Goal: Information Seeking & Learning: Learn about a topic

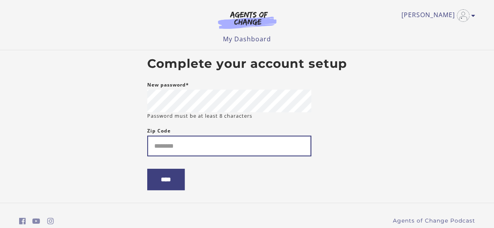
click at [226, 150] on input "Zip Code" at bounding box center [229, 146] width 164 height 21
type input "*****"
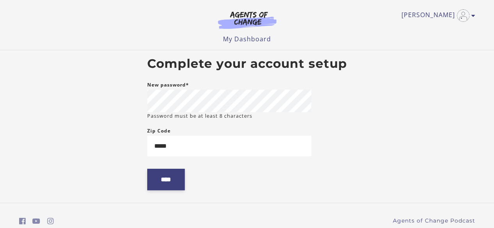
click at [162, 176] on input "****" at bounding box center [165, 179] width 37 height 21
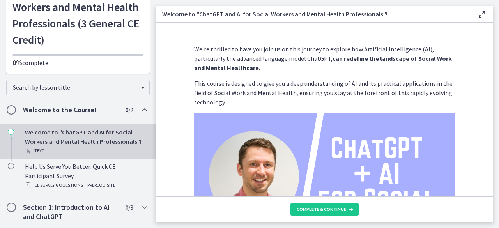
scroll to position [78, 0]
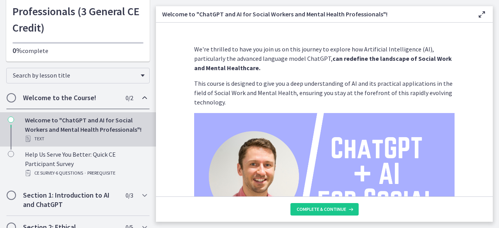
click at [64, 125] on div "Welcome to "ChatGPT and AI for Social Workers and Mental Health Professionals"!…" at bounding box center [86, 129] width 122 height 28
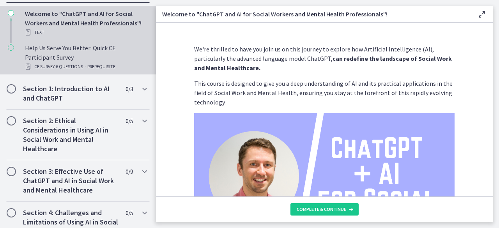
scroll to position [195, 0]
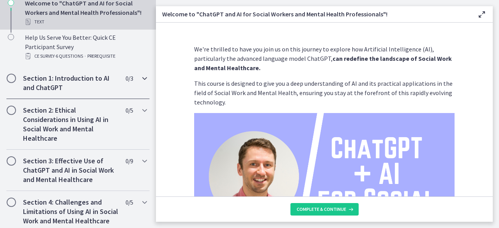
click at [70, 84] on h2 "Section 1: Introduction to AI and ChatGPT" at bounding box center [70, 83] width 95 height 19
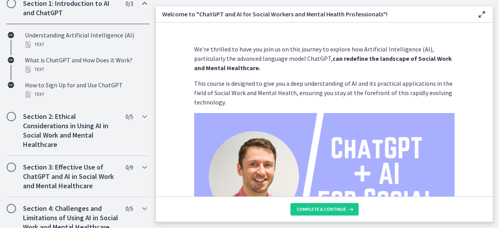
scroll to position [194, 0]
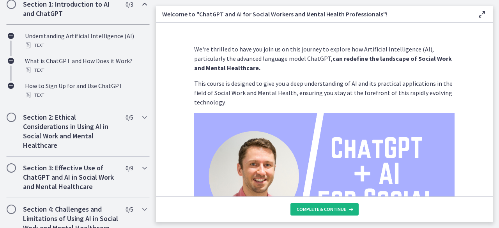
click at [339, 210] on span "Complete & continue" at bounding box center [322, 209] width 50 height 6
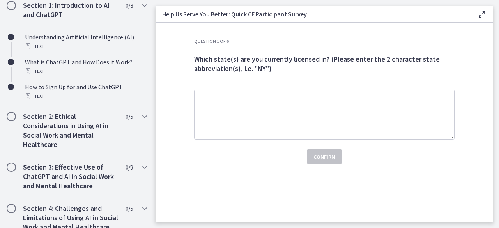
scroll to position [269, 0]
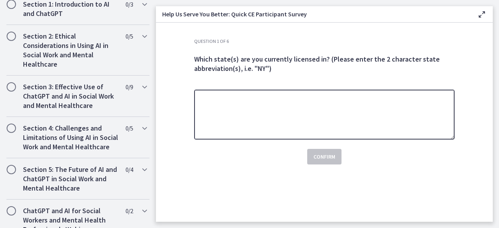
click at [274, 113] on textarea at bounding box center [324, 115] width 261 height 50
type textarea "**"
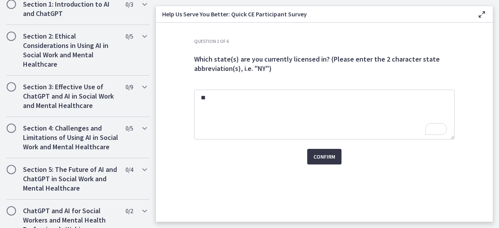
click at [334, 160] on span "Confirm" at bounding box center [325, 156] width 22 height 9
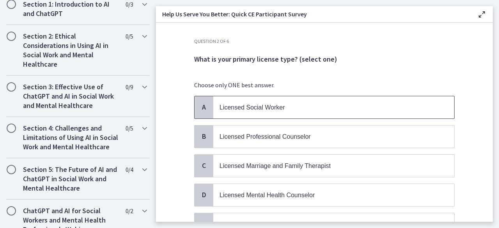
click at [267, 104] on span "Licensed Social Worker" at bounding box center [253, 107] width 66 height 7
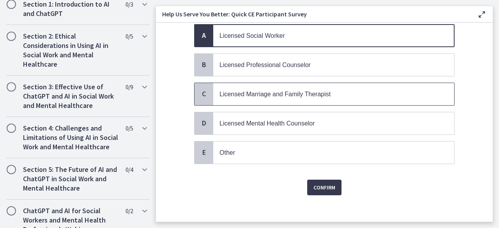
scroll to position [73, 0]
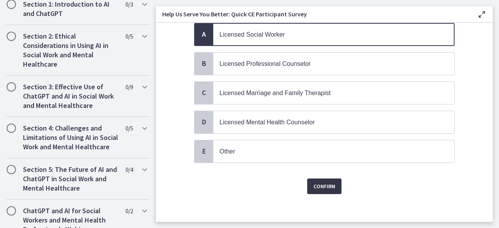
click at [331, 182] on span "Confirm" at bounding box center [325, 186] width 22 height 9
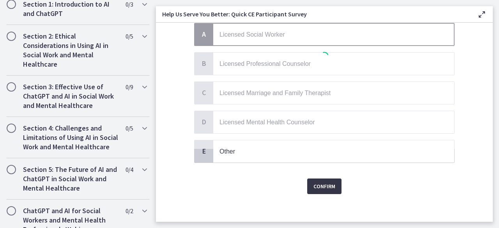
scroll to position [0, 0]
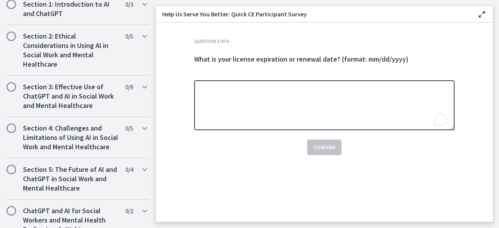
click at [288, 111] on textarea "To enrich screen reader interactions, please activate Accessibility in Grammarl…" at bounding box center [324, 105] width 261 height 50
type textarea "**********"
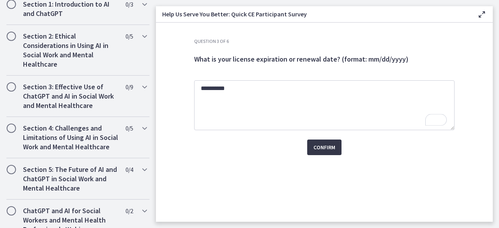
click at [336, 150] on button "Confirm" at bounding box center [324, 148] width 34 height 16
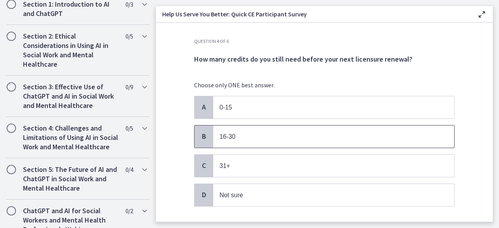
click at [290, 139] on p "16-30" at bounding box center [326, 137] width 213 height 10
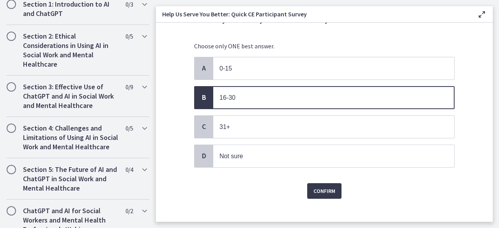
scroll to position [44, 0]
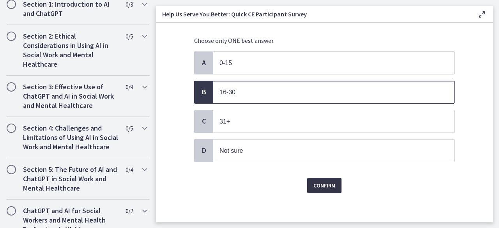
click at [327, 183] on span "Confirm" at bounding box center [325, 185] width 22 height 9
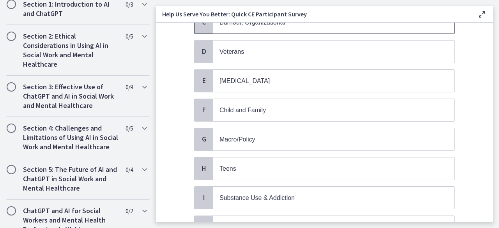
scroll to position [156, 0]
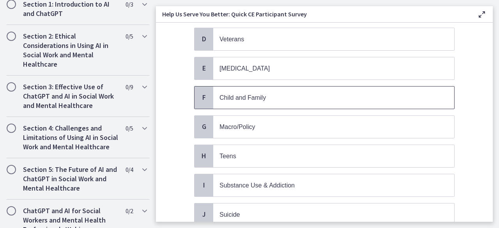
click at [340, 95] on p "Child and Family" at bounding box center [326, 98] width 213 height 10
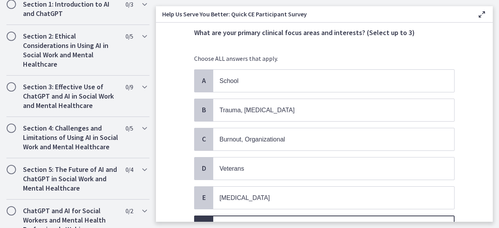
scroll to position [39, 0]
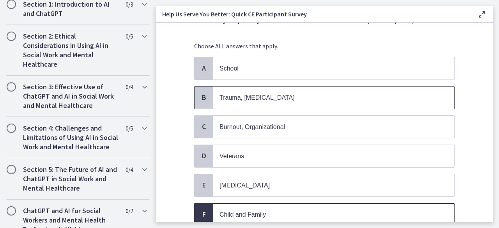
click at [339, 99] on p "Trauma, [MEDICAL_DATA]" at bounding box center [326, 98] width 213 height 10
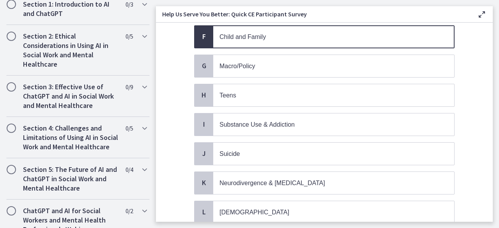
scroll to position [234, 0]
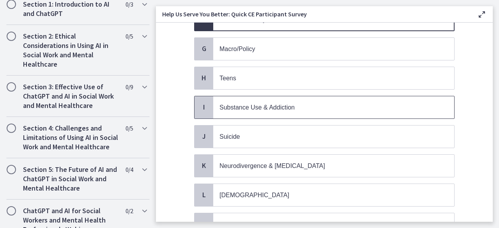
click at [339, 103] on p "Substance Use & Addiction" at bounding box center [326, 108] width 213 height 10
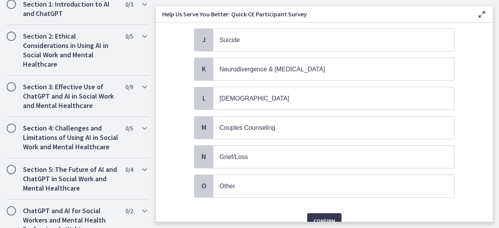
scroll to position [351, 0]
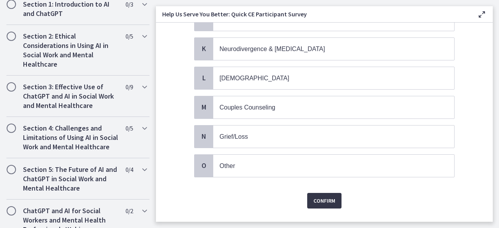
click at [319, 196] on span "Confirm" at bounding box center [325, 200] width 22 height 9
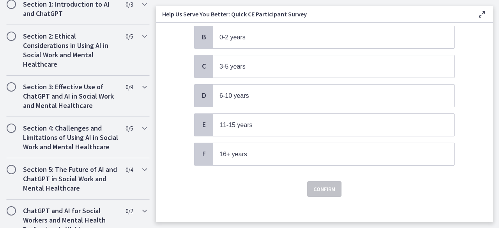
scroll to position [101, 0]
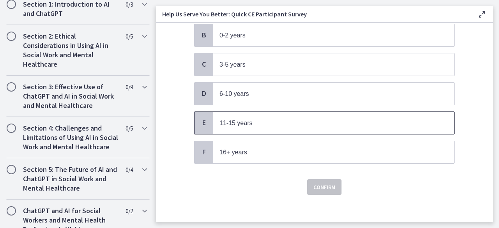
click at [322, 126] on span "11-15 years" at bounding box center [333, 123] width 241 height 22
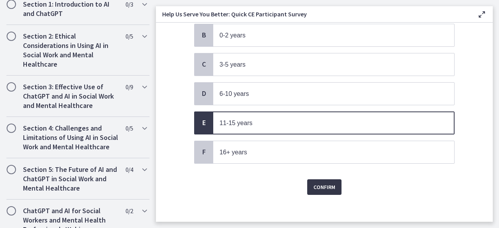
click at [316, 187] on span "Confirm" at bounding box center [325, 187] width 22 height 9
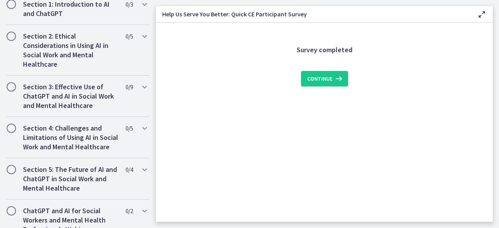
scroll to position [0, 0]
click at [325, 83] on button "Continue" at bounding box center [324, 79] width 47 height 16
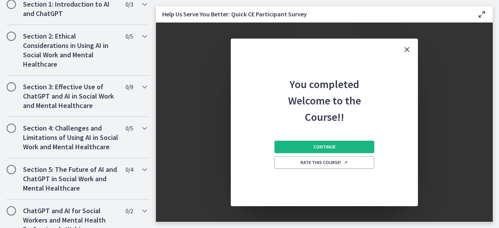
click at [327, 145] on span "Continue" at bounding box center [325, 147] width 22 height 6
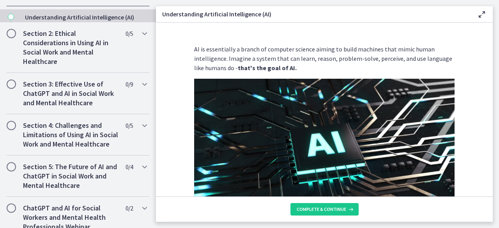
scroll to position [194, 0]
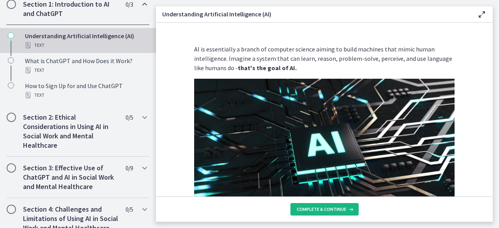
click at [337, 210] on span "Complete & continue" at bounding box center [322, 209] width 50 height 6
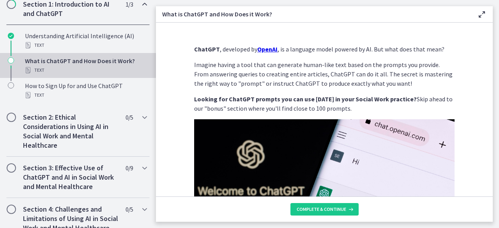
scroll to position [117, 0]
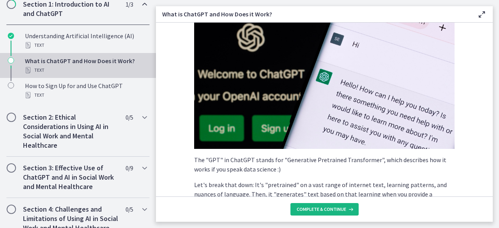
click at [335, 206] on span "Complete & continue" at bounding box center [322, 209] width 50 height 6
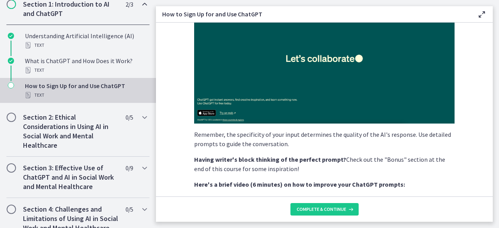
scroll to position [234, 0]
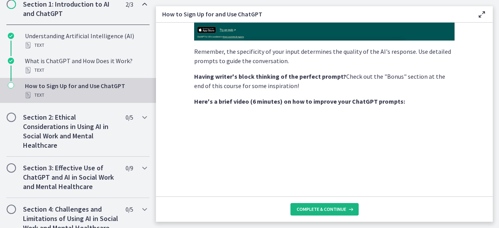
click at [335, 211] on span "Complete & continue" at bounding box center [322, 209] width 50 height 6
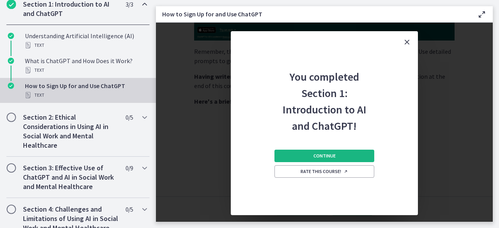
click at [329, 157] on span "Continue" at bounding box center [325, 156] width 22 height 6
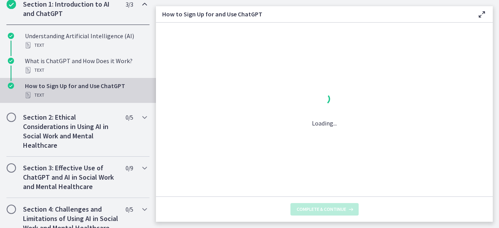
scroll to position [0, 0]
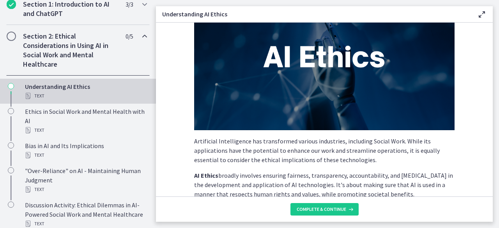
scroll to position [78, 0]
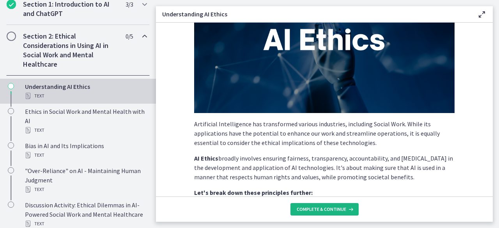
click at [327, 213] on button "Complete & continue" at bounding box center [325, 209] width 68 height 12
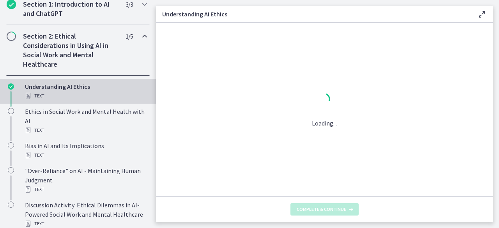
scroll to position [0, 0]
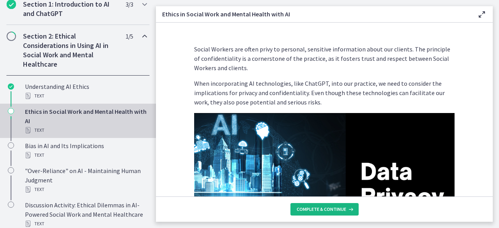
click at [326, 210] on span "Complete & continue" at bounding box center [322, 209] width 50 height 6
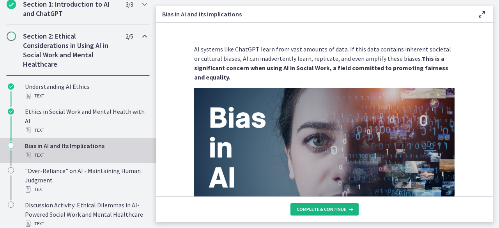
click at [326, 210] on span "Complete & continue" at bounding box center [322, 209] width 50 height 6
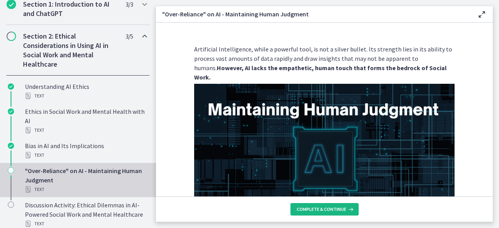
click at [326, 210] on span "Complete & continue" at bounding box center [322, 209] width 50 height 6
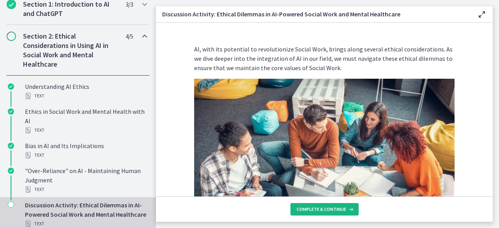
click at [326, 210] on span "Complete & continue" at bounding box center [322, 209] width 50 height 6
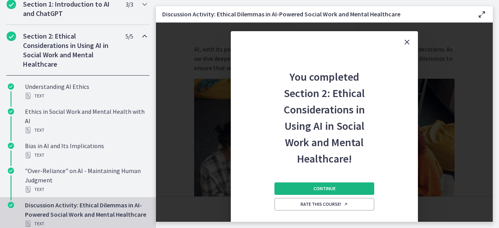
click at [320, 190] on span "Continue" at bounding box center [325, 189] width 22 height 6
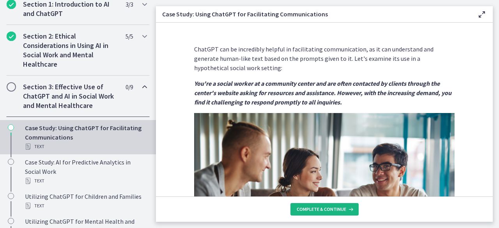
click at [323, 207] on span "Complete & continue" at bounding box center [322, 209] width 50 height 6
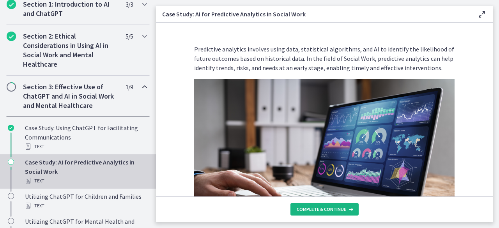
click at [323, 207] on span "Complete & continue" at bounding box center [322, 209] width 50 height 6
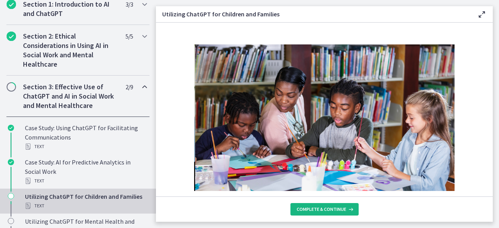
click at [323, 207] on span "Complete & continue" at bounding box center [322, 209] width 50 height 6
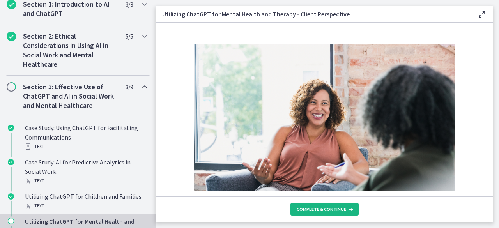
click at [323, 207] on span "Complete & continue" at bounding box center [322, 209] width 50 height 6
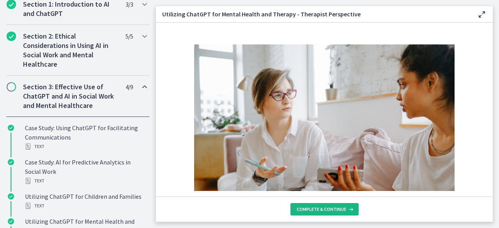
click at [323, 207] on span "Complete & continue" at bounding box center [322, 209] width 50 height 6
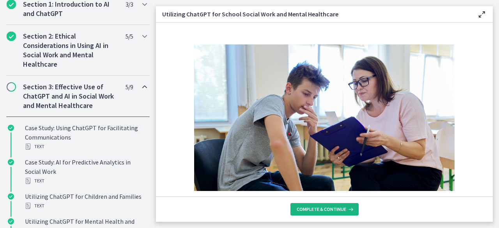
click at [322, 207] on span "Complete & continue" at bounding box center [322, 209] width 50 height 6
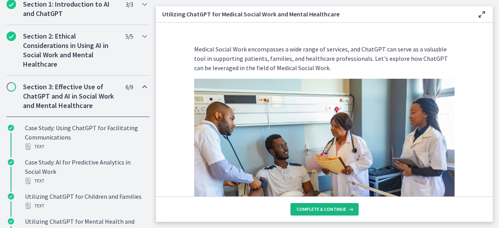
click at [322, 207] on span "Complete & continue" at bounding box center [322, 209] width 50 height 6
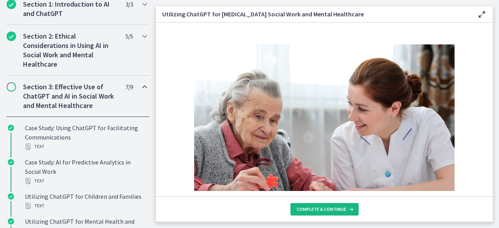
click at [322, 207] on span "Complete & continue" at bounding box center [322, 209] width 50 height 6
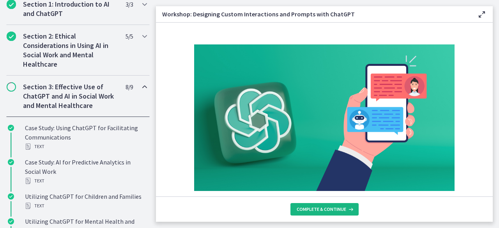
click at [322, 207] on span "Complete & continue" at bounding box center [322, 209] width 50 height 6
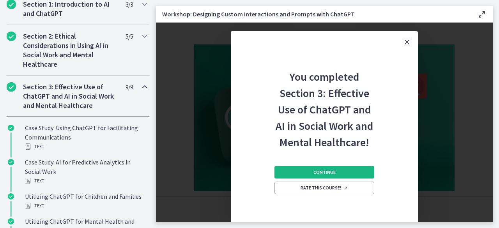
click at [318, 168] on button "Continue" at bounding box center [325, 172] width 100 height 12
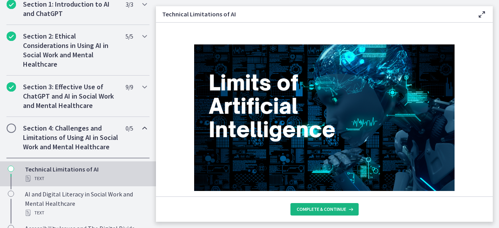
click at [322, 212] on span "Complete & continue" at bounding box center [322, 209] width 50 height 6
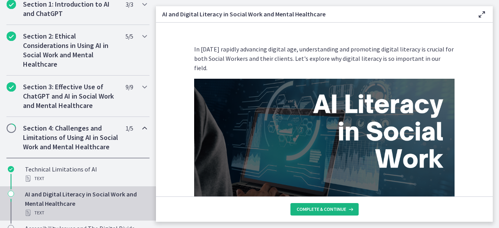
click at [322, 212] on span "Complete & continue" at bounding box center [322, 209] width 50 height 6
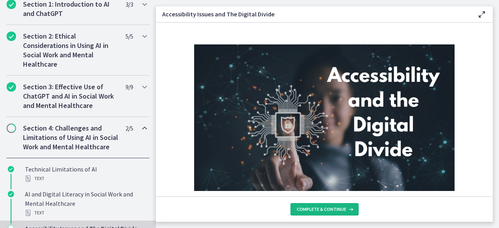
click at [322, 212] on span "Complete & continue" at bounding box center [322, 209] width 50 height 6
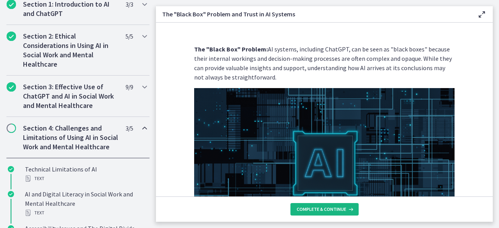
click at [321, 210] on span "Complete & continue" at bounding box center [322, 209] width 50 height 6
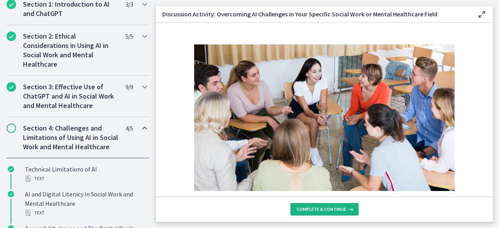
click at [321, 210] on span "Complete & continue" at bounding box center [322, 209] width 50 height 6
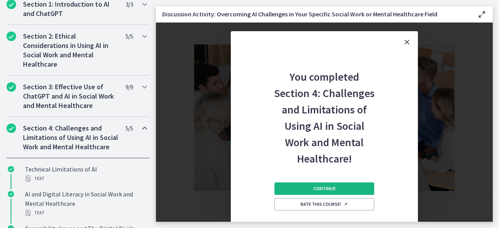
click at [320, 188] on span "Continue" at bounding box center [325, 189] width 22 height 6
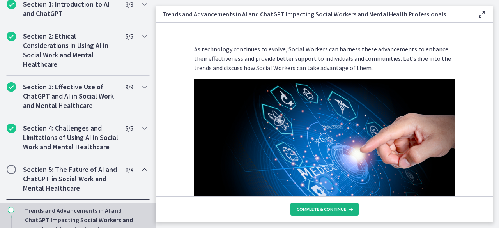
click at [323, 210] on span "Complete & continue" at bounding box center [322, 209] width 50 height 6
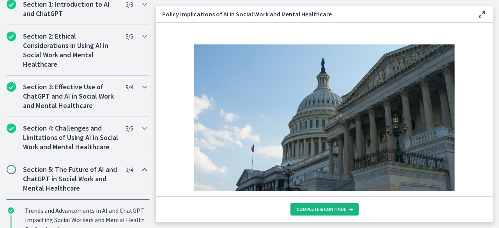
click at [323, 210] on span "Complete & continue" at bounding box center [322, 209] width 50 height 6
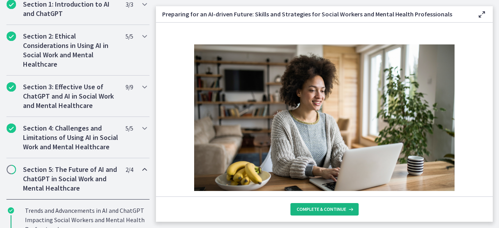
click at [323, 210] on span "Complete & continue" at bounding box center [322, 209] width 50 height 6
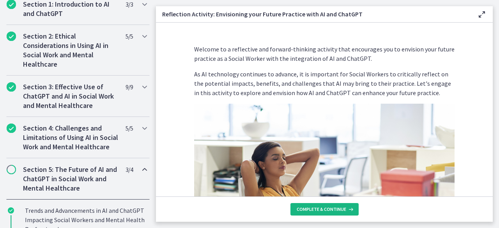
click at [323, 210] on span "Complete & continue" at bounding box center [322, 209] width 50 height 6
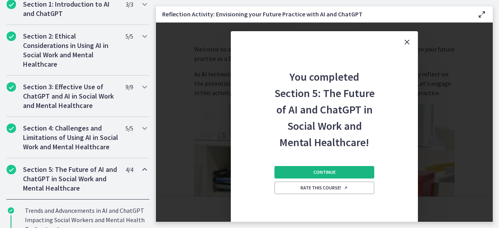
click at [324, 175] on span "Continue" at bounding box center [325, 172] width 22 height 6
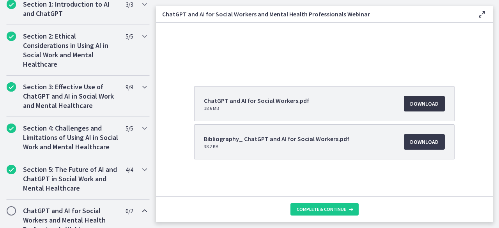
click at [433, 103] on span "Download Opens in a new window" at bounding box center [424, 103] width 28 height 9
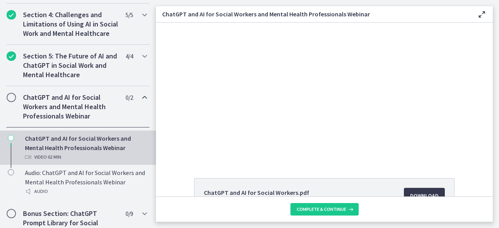
scroll to position [311, 0]
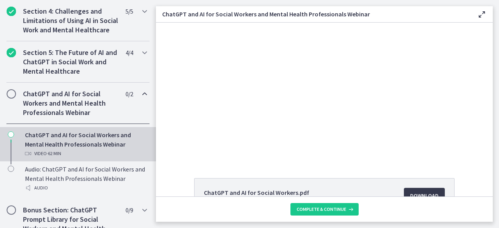
click at [12, 98] on span "Chapters" at bounding box center [11, 94] width 8 height 8
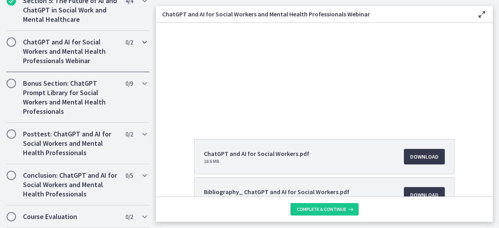
scroll to position [78, 0]
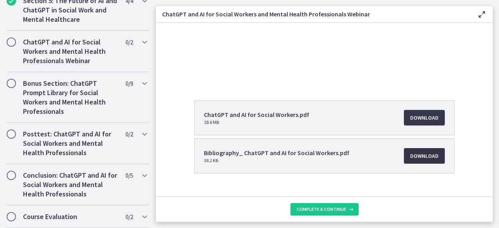
click at [425, 159] on span "Download Opens in a new window" at bounding box center [424, 155] width 28 height 9
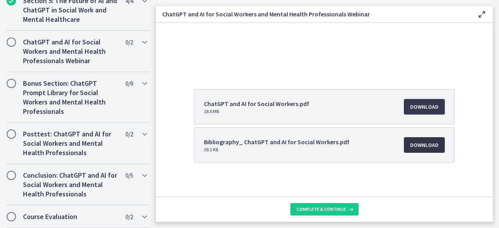
scroll to position [92, 0]
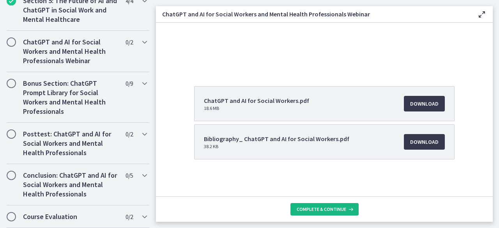
click at [314, 210] on span "Complete & continue" at bounding box center [322, 209] width 50 height 6
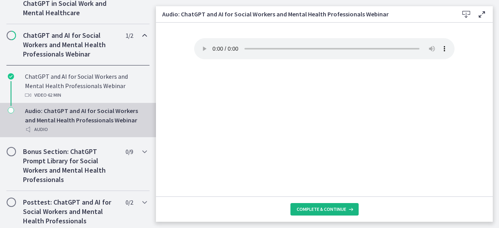
click at [314, 210] on span "Complete & continue" at bounding box center [322, 209] width 50 height 6
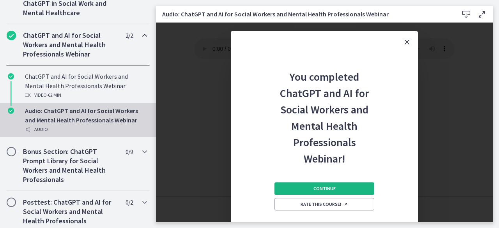
click at [314, 186] on span "Continue" at bounding box center [325, 189] width 22 height 6
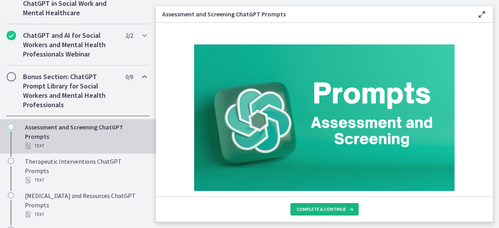
click at [316, 208] on span "Complete & continue" at bounding box center [322, 209] width 50 height 6
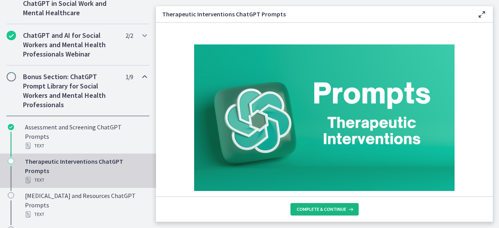
click at [316, 208] on span "Complete & continue" at bounding box center [322, 209] width 50 height 6
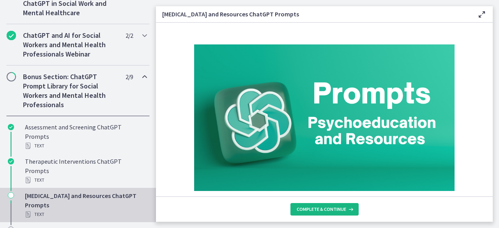
click at [316, 208] on span "Complete & continue" at bounding box center [322, 209] width 50 height 6
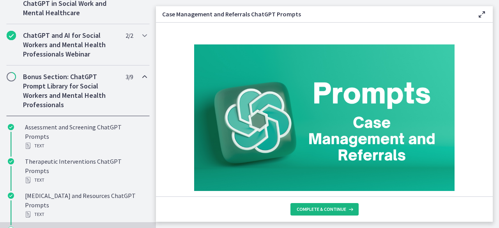
click at [316, 208] on span "Complete & continue" at bounding box center [322, 209] width 50 height 6
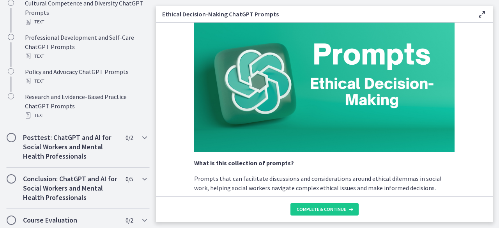
scroll to position [657, 0]
click at [329, 207] on span "Complete & continue" at bounding box center [322, 209] width 50 height 6
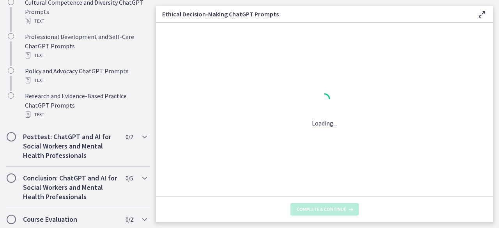
scroll to position [0, 0]
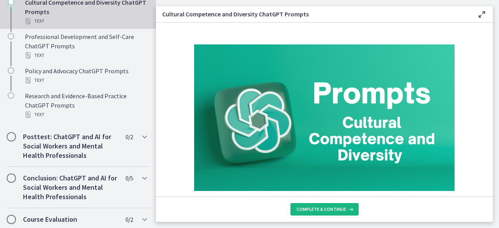
click at [329, 207] on span "Complete & continue" at bounding box center [322, 209] width 50 height 6
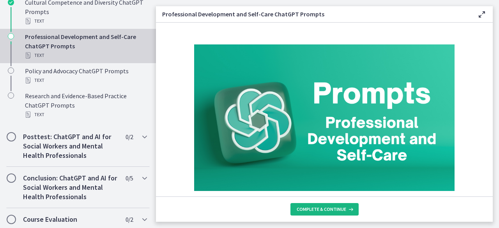
click at [329, 207] on span "Complete & continue" at bounding box center [322, 209] width 50 height 6
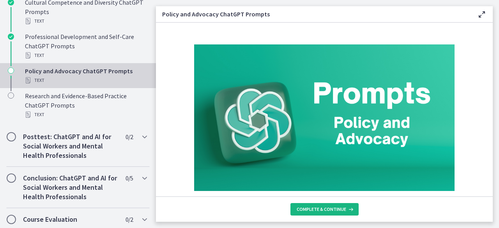
click at [329, 207] on span "Complete & continue" at bounding box center [322, 209] width 50 height 6
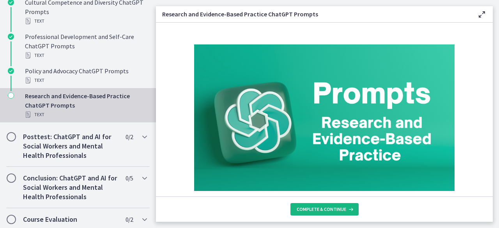
click at [329, 207] on span "Complete & continue" at bounding box center [322, 209] width 50 height 6
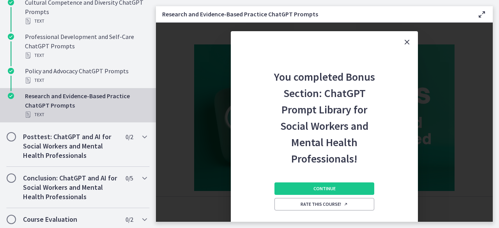
click at [329, 207] on span "Rate this course!" at bounding box center [325, 204] width 48 height 6
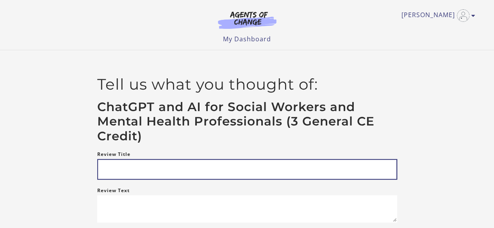
click at [319, 175] on input "Review Title" at bounding box center [247, 169] width 300 height 21
type input "**********"
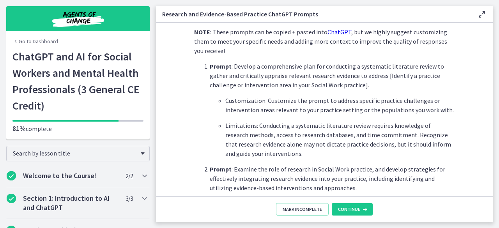
scroll to position [234, 0]
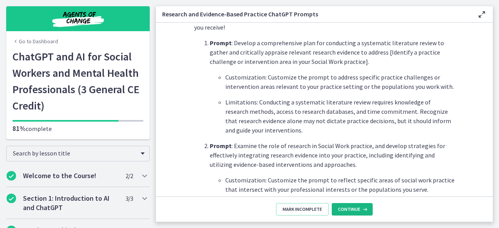
click at [350, 211] on span "Continue" at bounding box center [349, 209] width 22 height 6
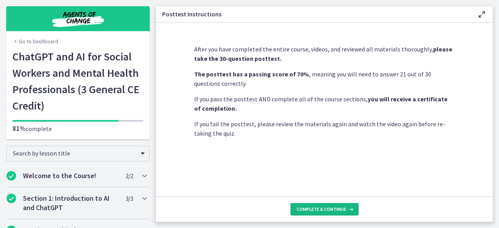
click at [341, 210] on span "Complete & continue" at bounding box center [322, 209] width 50 height 6
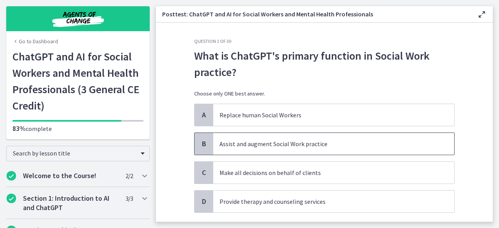
click at [308, 145] on p "Assist and augment Social Work practice" at bounding box center [326, 143] width 213 height 9
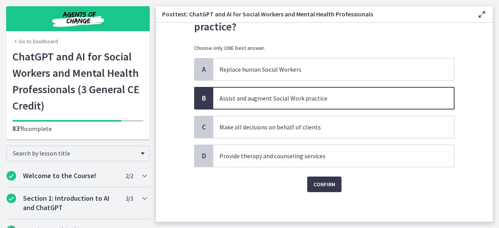
scroll to position [46, 0]
click at [337, 176] on button "Confirm" at bounding box center [324, 184] width 34 height 16
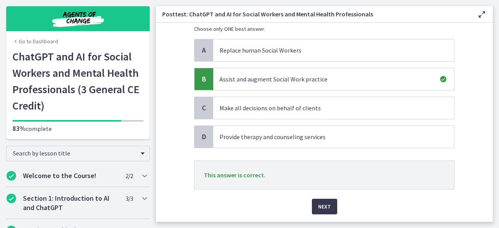
scroll to position [87, 0]
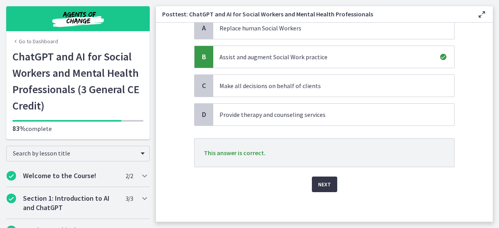
click at [320, 182] on span "Next" at bounding box center [324, 184] width 13 height 9
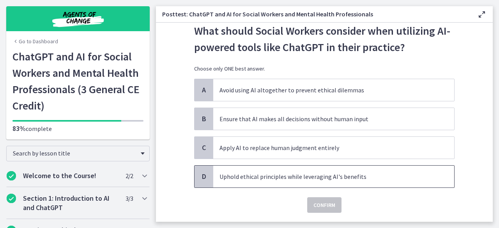
scroll to position [46, 0]
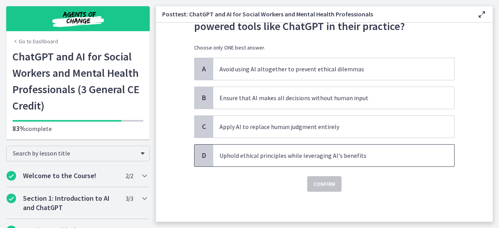
click at [328, 161] on span "Uphold ethical principles while leveraging AI's benefits" at bounding box center [333, 156] width 241 height 22
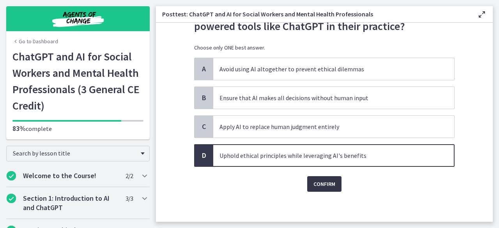
click at [325, 185] on span "Confirm" at bounding box center [325, 183] width 22 height 9
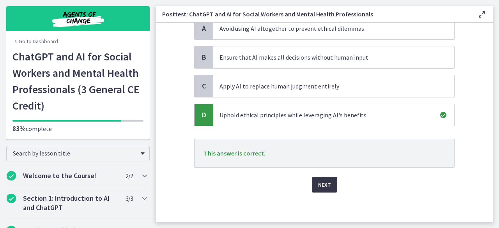
scroll to position [87, 0]
click at [312, 183] on button "Next" at bounding box center [324, 185] width 25 height 16
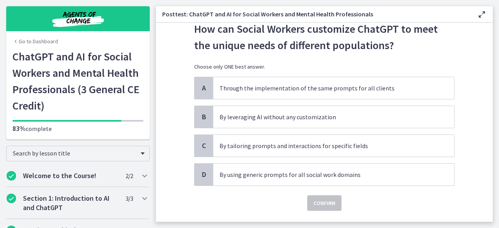
scroll to position [39, 0]
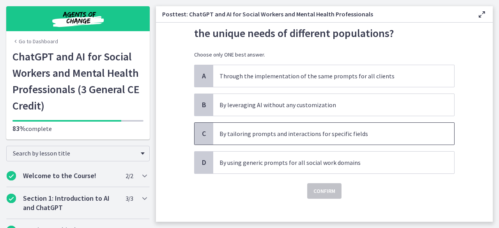
click at [316, 131] on p "By tailoring prompts and interactions for specific fields" at bounding box center [326, 133] width 213 height 9
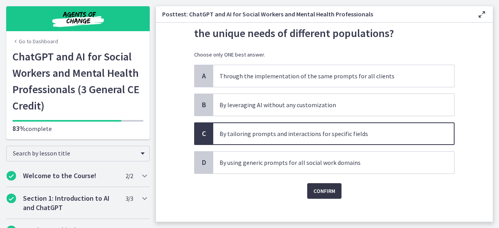
click at [314, 190] on span "Confirm" at bounding box center [325, 191] width 22 height 9
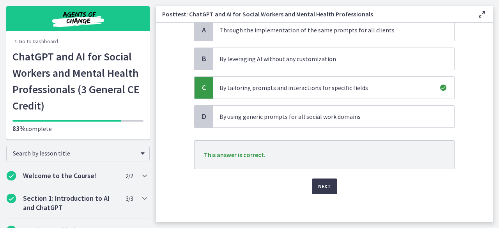
scroll to position [87, 0]
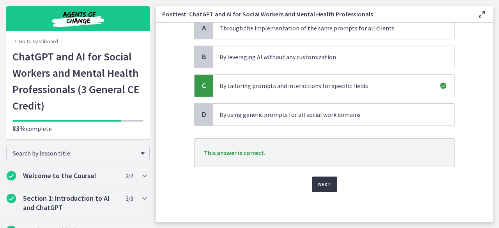
click at [319, 188] on button "Next" at bounding box center [324, 185] width 25 height 16
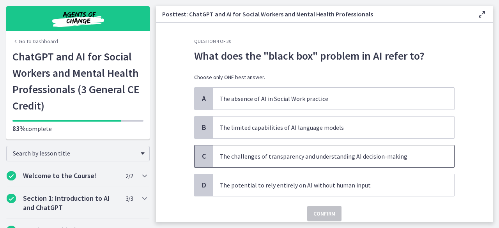
click at [414, 154] on p "The challenges of transparency and understanding AI decision-making" at bounding box center [326, 156] width 213 height 9
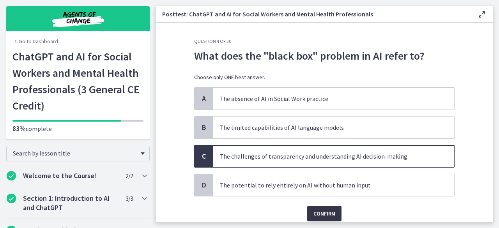
click at [318, 213] on span "Confirm" at bounding box center [325, 213] width 22 height 9
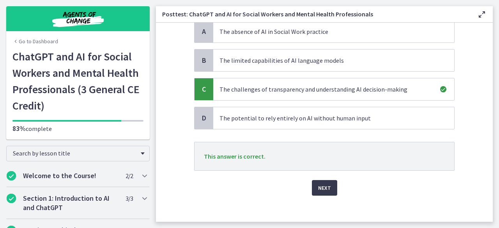
scroll to position [71, 0]
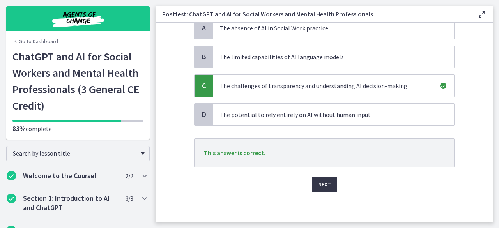
click at [318, 180] on span "Next" at bounding box center [324, 184] width 13 height 9
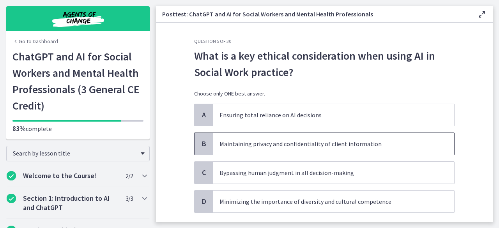
click at [322, 142] on p "Maintaining privacy and confidentiality of client information" at bounding box center [326, 143] width 213 height 9
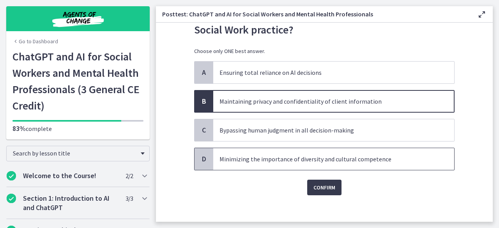
scroll to position [46, 0]
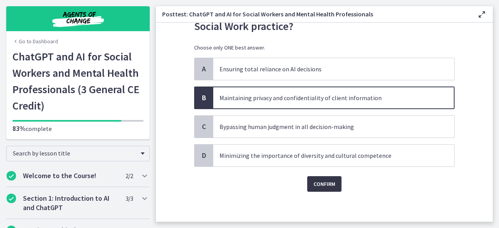
click at [327, 188] on span "Confirm" at bounding box center [325, 183] width 22 height 9
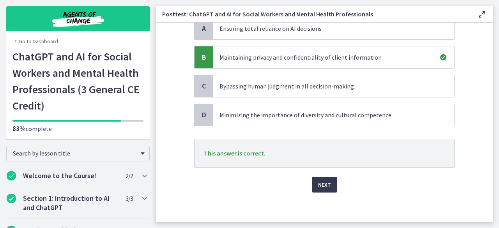
scroll to position [87, 0]
click at [328, 180] on button "Next" at bounding box center [324, 185] width 25 height 16
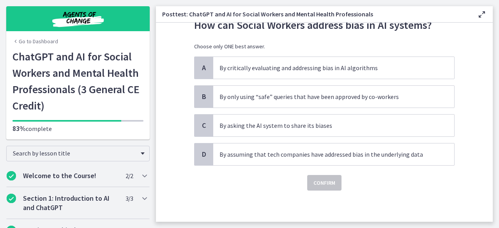
scroll to position [0, 0]
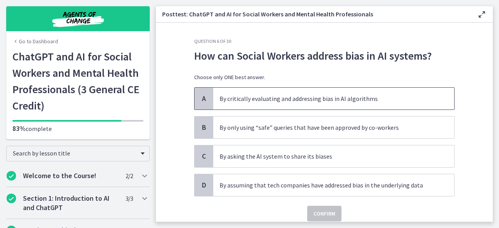
click at [316, 103] on span "By critically evaluating and addressing bias in AI algorithms" at bounding box center [333, 99] width 241 height 22
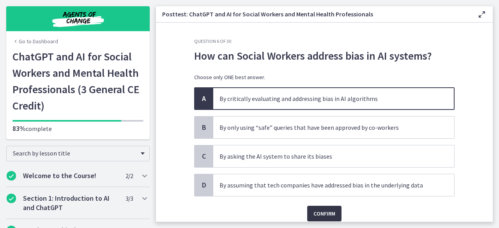
click at [318, 212] on span "Confirm" at bounding box center [325, 213] width 22 height 9
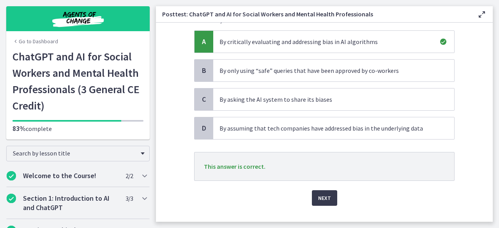
scroll to position [71, 0]
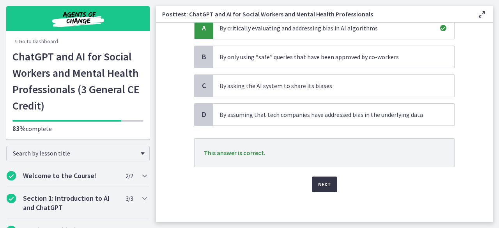
click at [318, 188] on button "Next" at bounding box center [324, 185] width 25 height 16
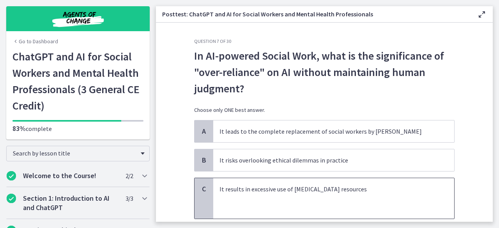
scroll to position [39, 0]
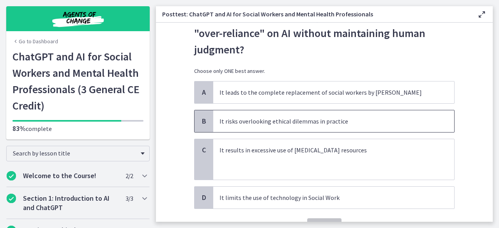
click at [293, 124] on p "It risks overlooking ethical dilemmas in practice" at bounding box center [326, 121] width 213 height 9
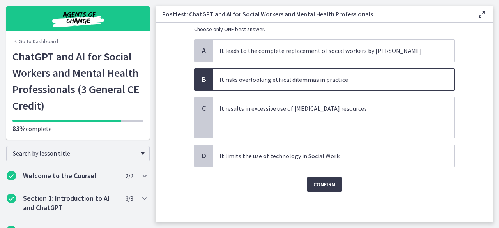
scroll to position [81, 0]
click at [319, 185] on span "Confirm" at bounding box center [325, 183] width 22 height 9
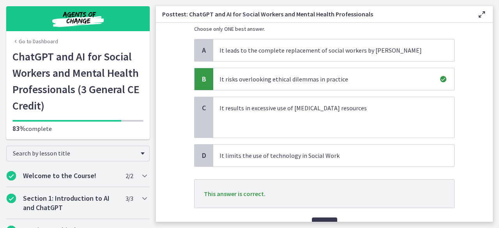
scroll to position [120, 0]
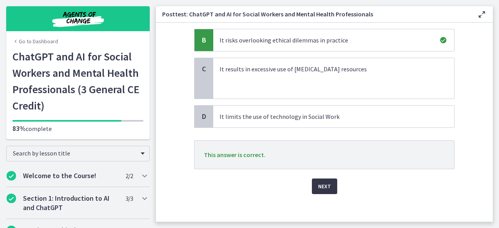
click at [313, 184] on button "Next" at bounding box center [324, 187] width 25 height 16
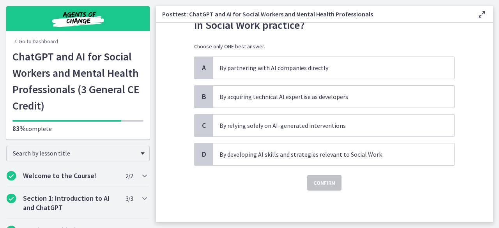
scroll to position [0, 0]
